Goal: Task Accomplishment & Management: Use online tool/utility

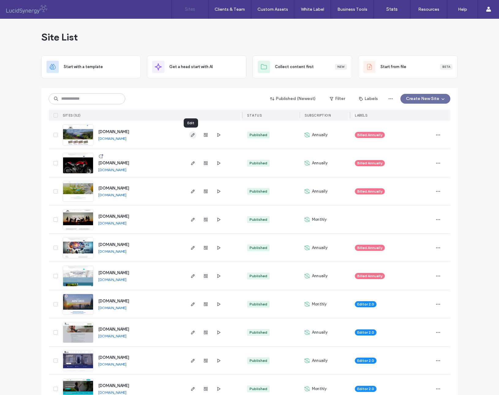
click at [191, 135] on icon "button" at bounding box center [193, 134] width 5 height 5
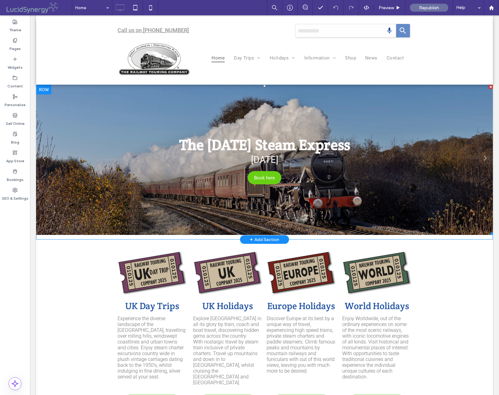
click at [58, 225] on link at bounding box center [264, 160] width 457 height 150
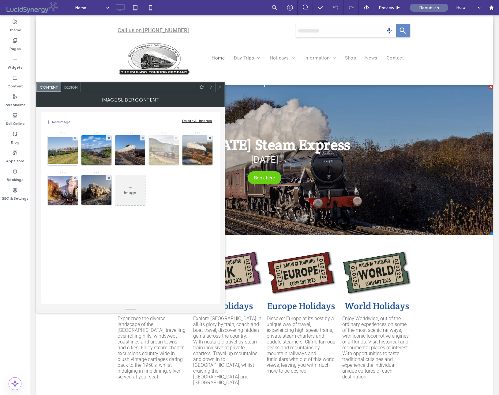
click at [65, 157] on img at bounding box center [62, 150] width 49 height 27
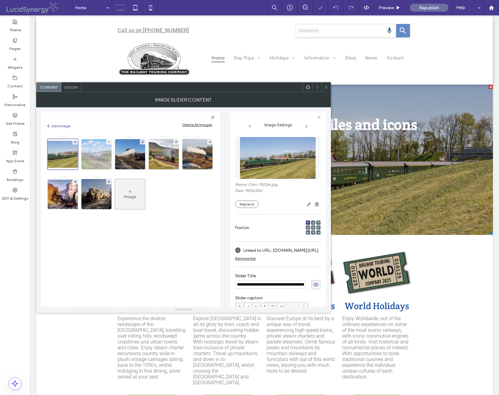
click at [98, 161] on img at bounding box center [96, 154] width 45 height 30
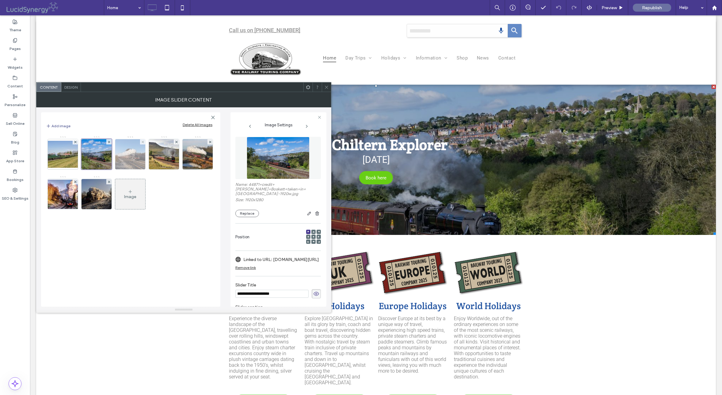
click at [130, 164] on img at bounding box center [130, 154] width 43 height 30
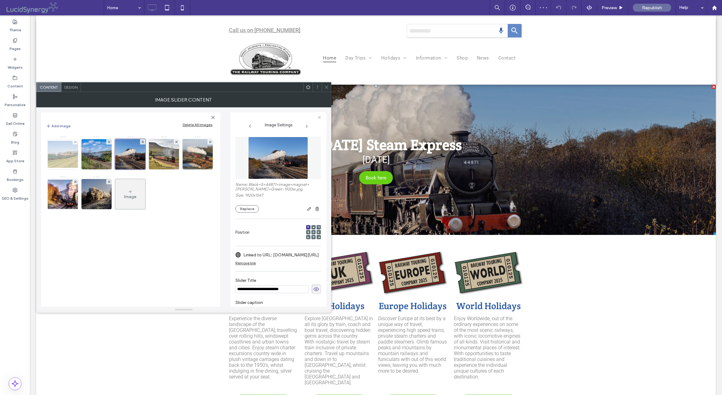
click at [61, 153] on img at bounding box center [62, 154] width 49 height 27
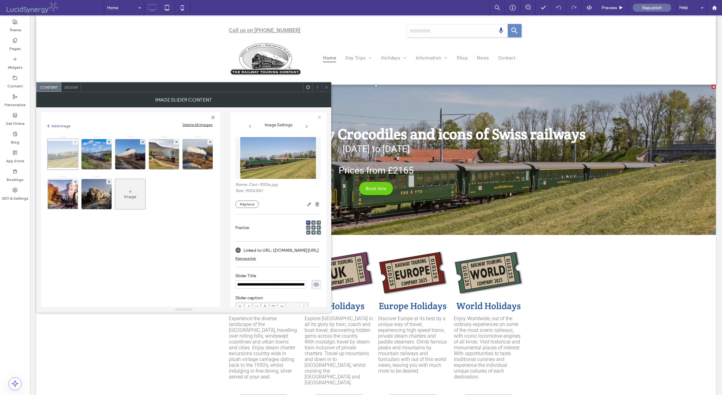
click at [60, 155] on div at bounding box center [62, 154] width 31 height 31
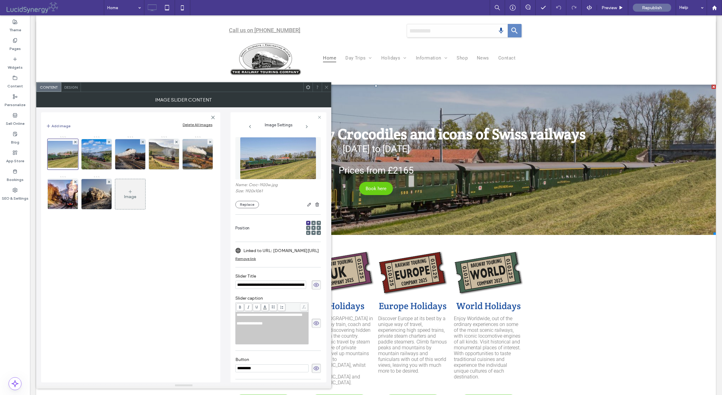
drag, startPoint x: 328, startPoint y: 310, endPoint x: 342, endPoint y: 383, distance: 74.9
click at [317, 340] on div "**********" at bounding box center [277, 323] width 85 height 42
click at [74, 143] on icon at bounding box center [75, 142] width 2 height 2
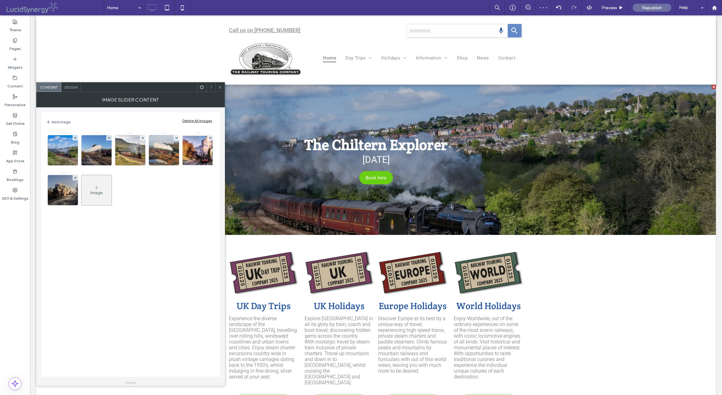
click at [219, 87] on icon at bounding box center [220, 87] width 5 height 5
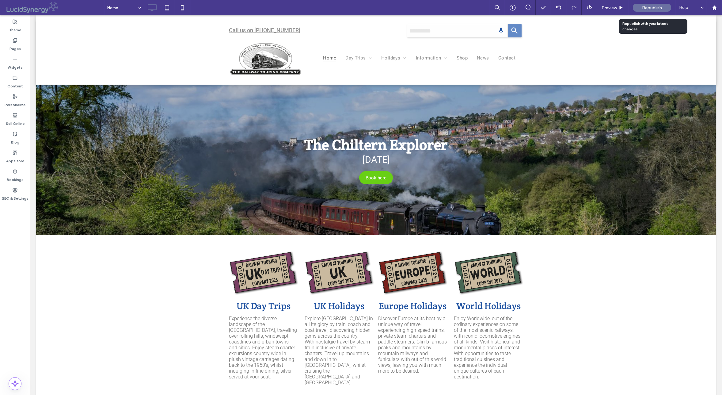
click at [499, 7] on span "Republish" at bounding box center [652, 7] width 20 height 5
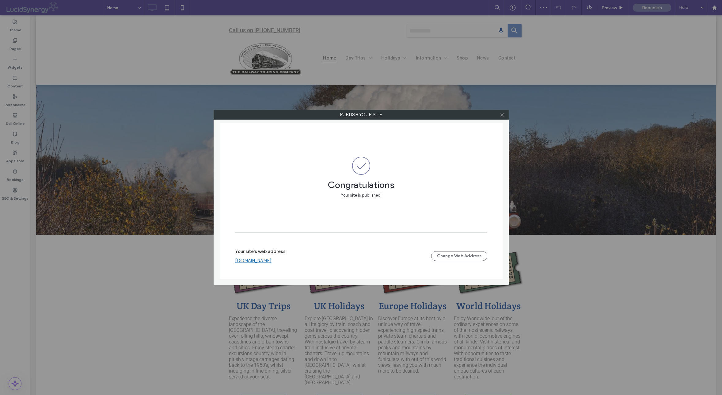
click at [499, 116] on icon at bounding box center [502, 114] width 5 height 5
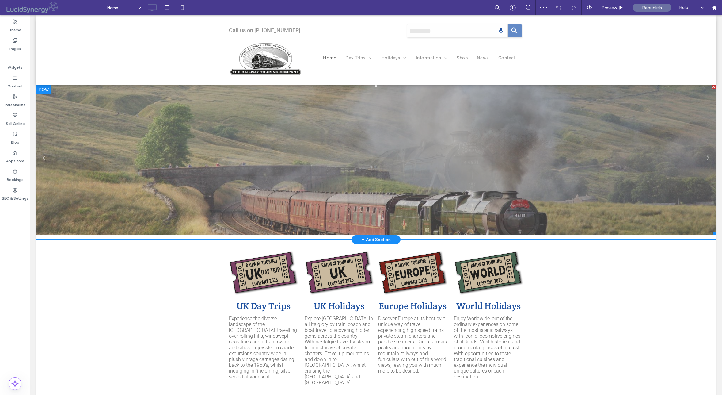
click at [175, 219] on link at bounding box center [375, 160] width 679 height 150
